Goal: Subscribe to service/newsletter

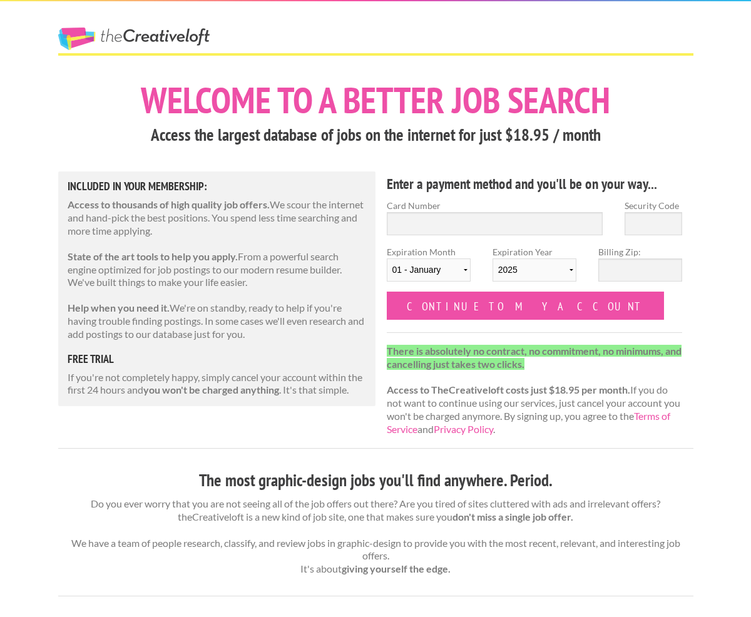
click at [480, 355] on strong "There is absolutely no contract, no commitment, no minimums, and cancelling jus…" at bounding box center [534, 357] width 295 height 25
click at [143, 35] on link "The Creative Loft" at bounding box center [133, 39] width 151 height 23
